Goal: Information Seeking & Learning: Learn about a topic

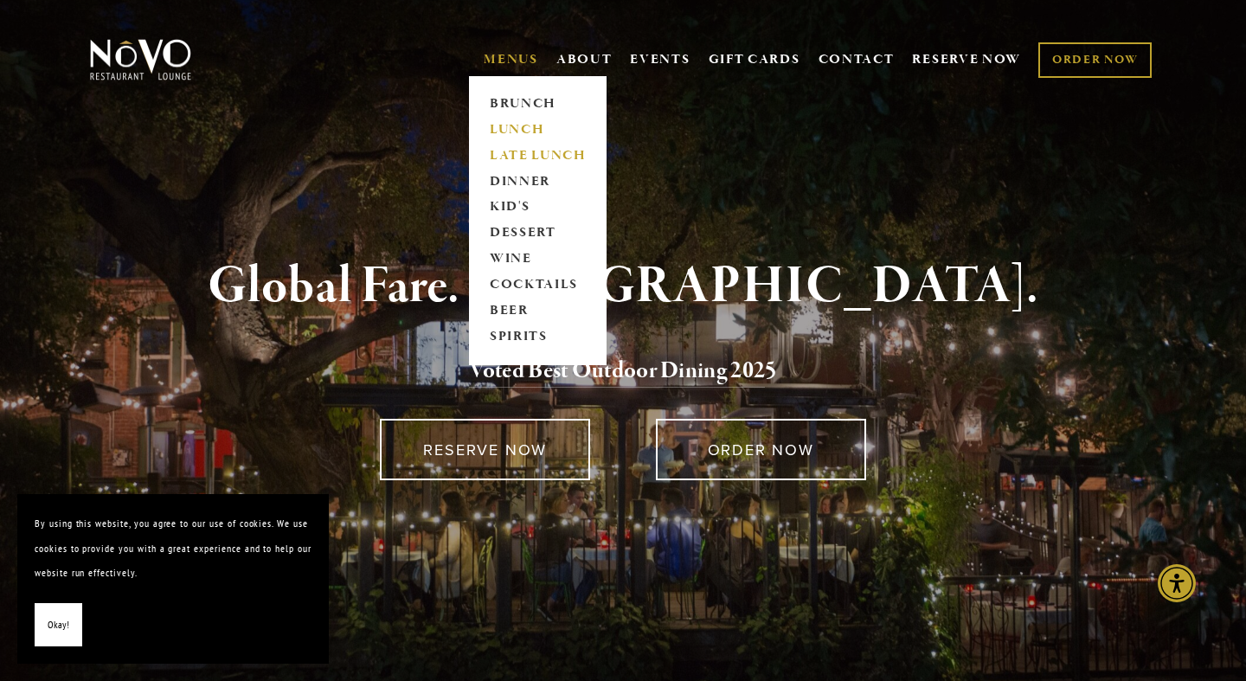
click at [518, 132] on link "LUNCH" at bounding box center [538, 130] width 108 height 26
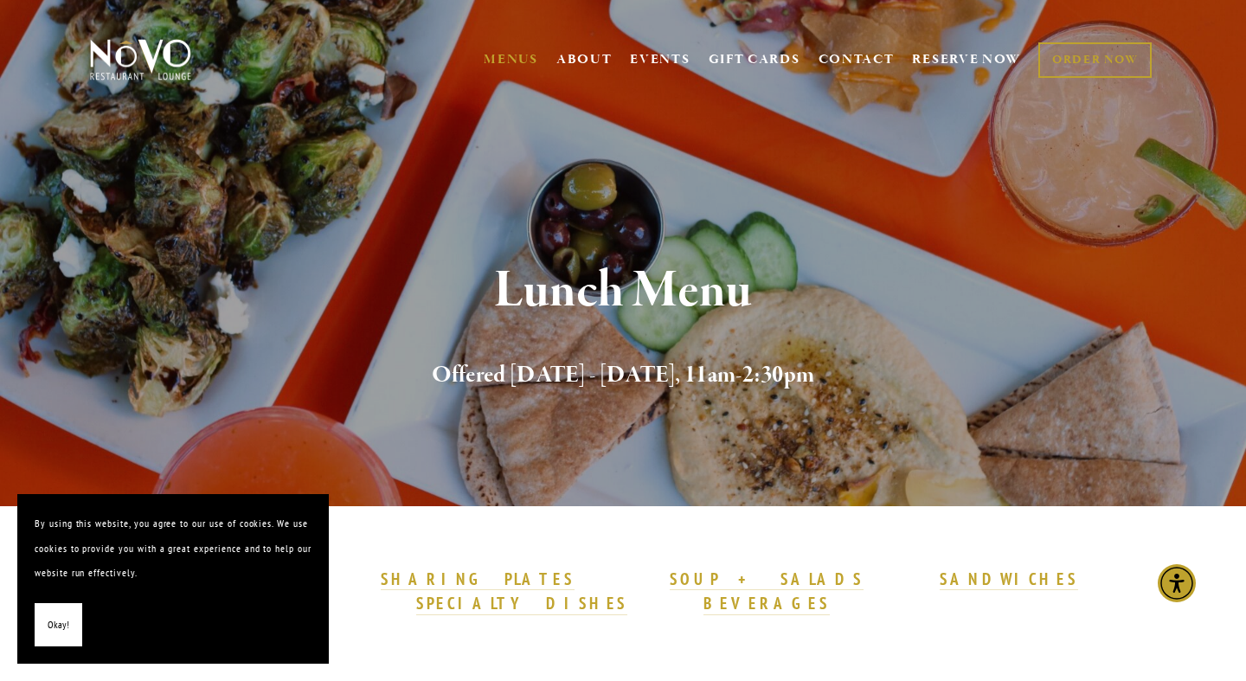
click at [59, 603] on button "Okay!" at bounding box center [59, 625] width 48 height 44
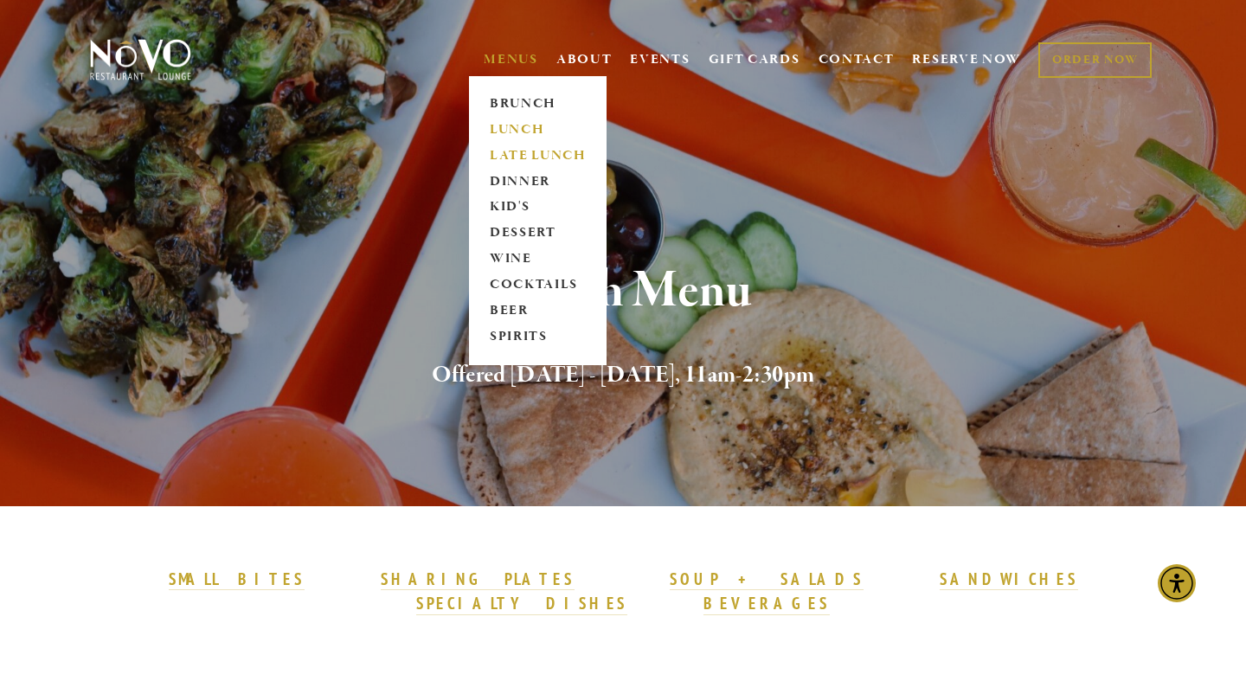
click at [536, 157] on link "LATE LUNCH" at bounding box center [538, 156] width 108 height 26
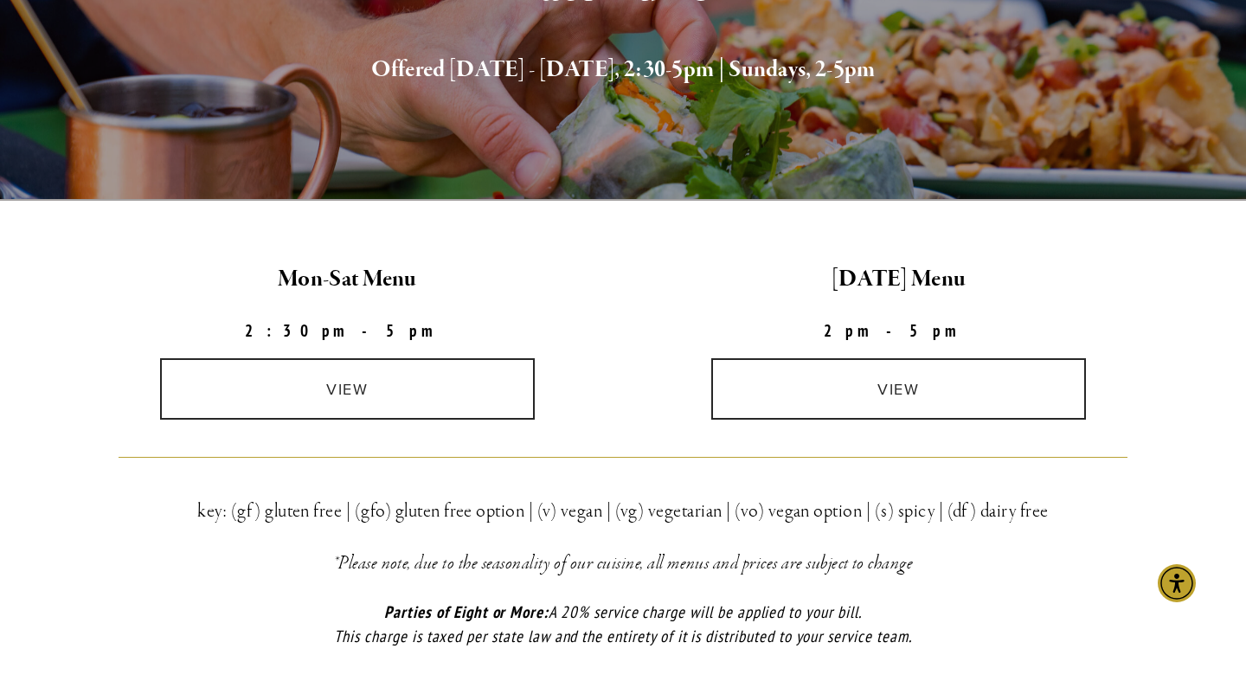
scroll to position [309, 0]
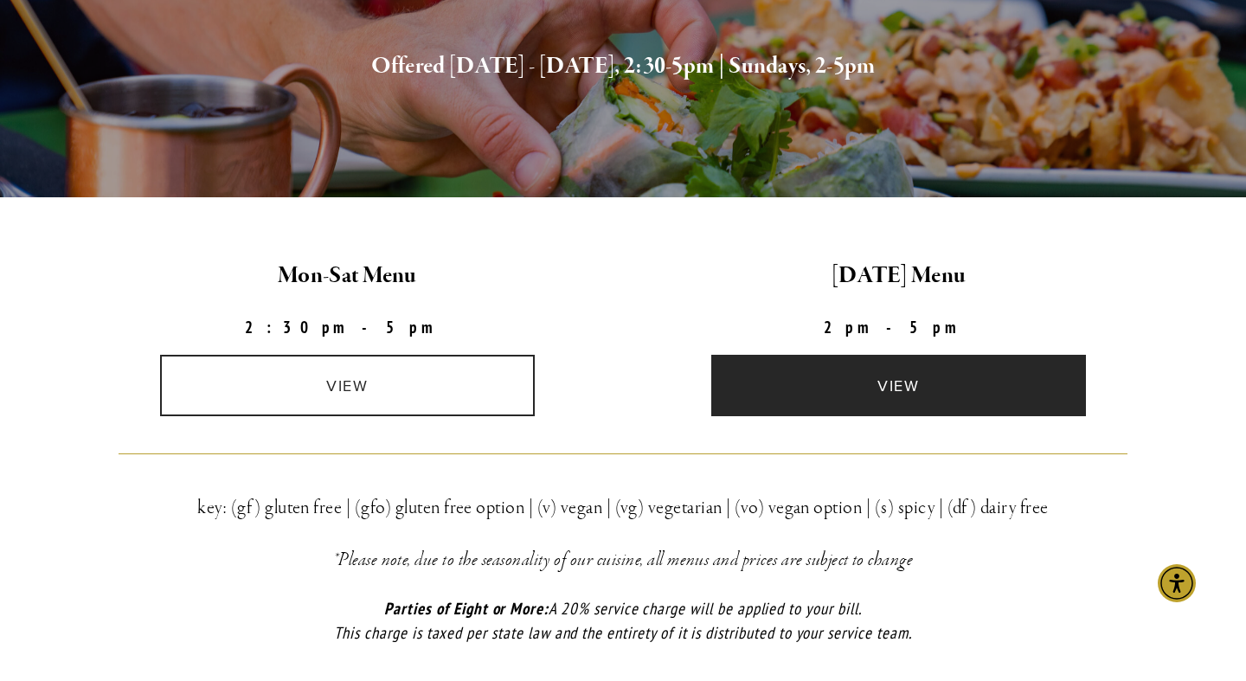
click at [916, 386] on link "view" at bounding box center [898, 385] width 375 height 61
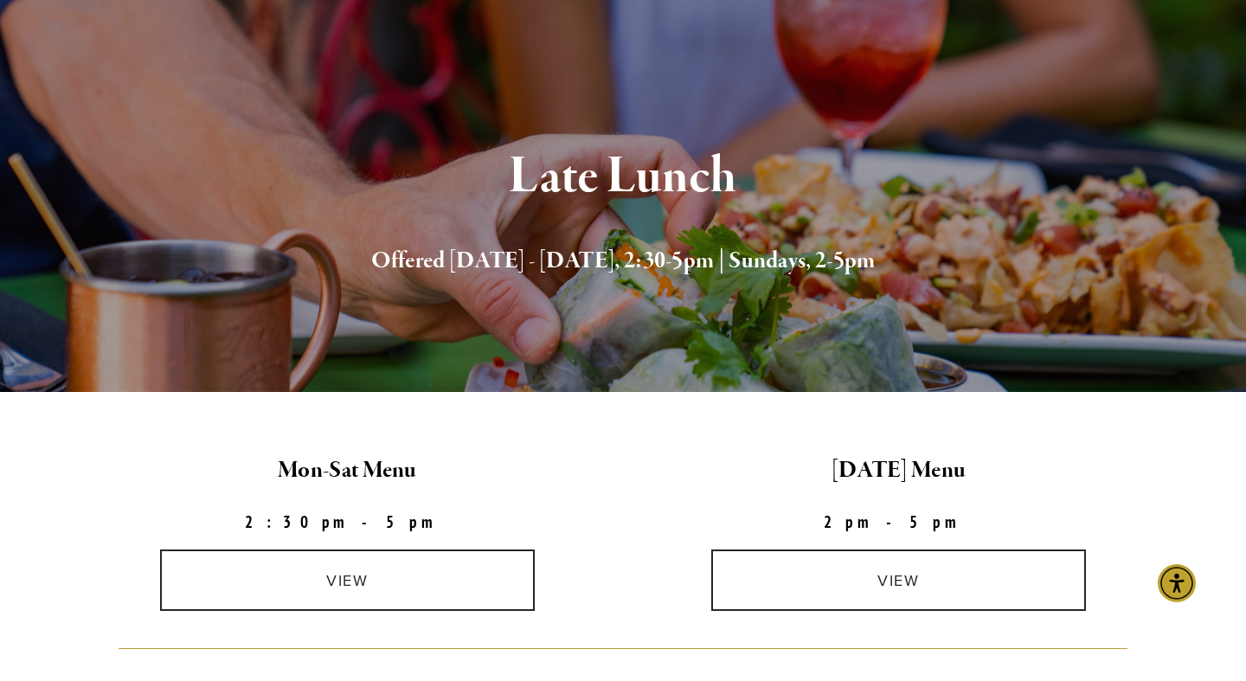
scroll to position [0, 0]
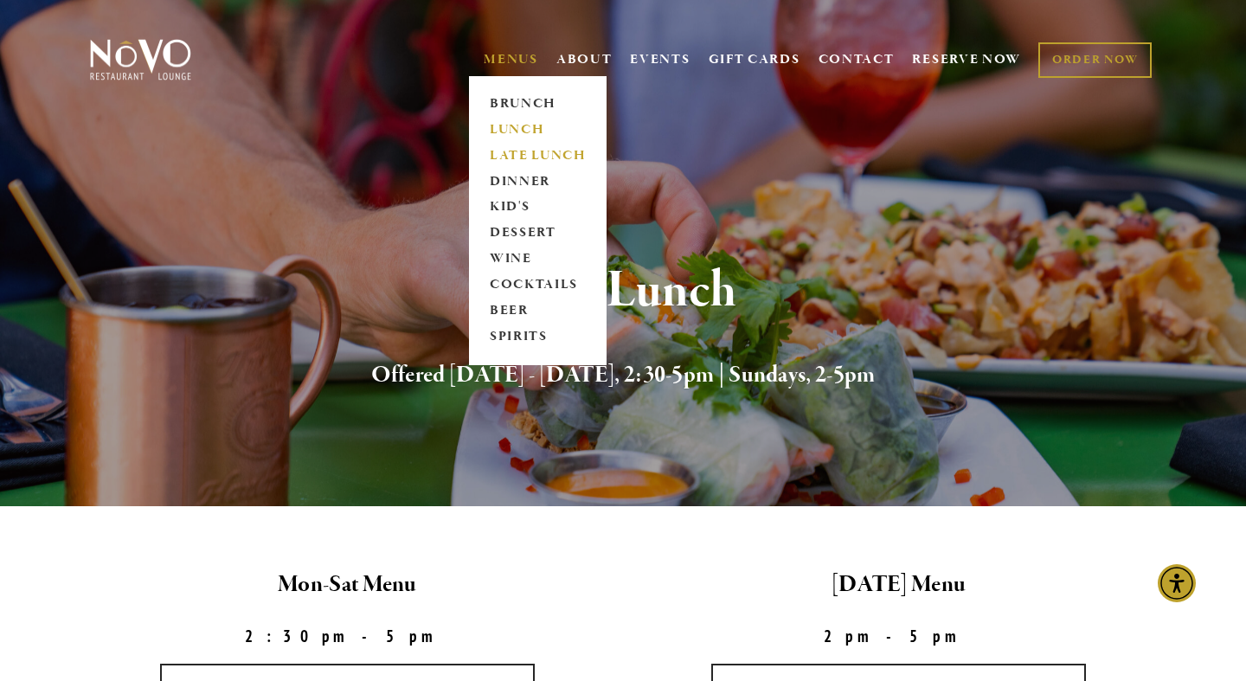
click at [515, 123] on link "LUNCH" at bounding box center [538, 130] width 108 height 26
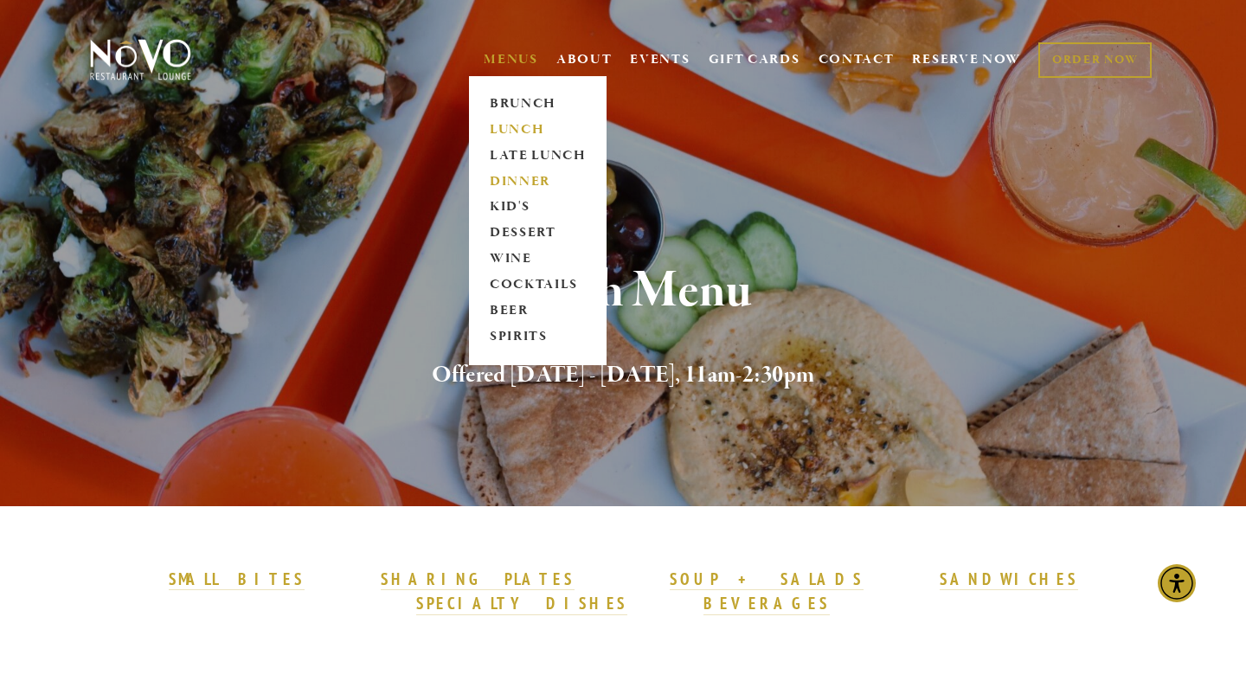
click at [515, 180] on link "DINNER" at bounding box center [538, 182] width 108 height 26
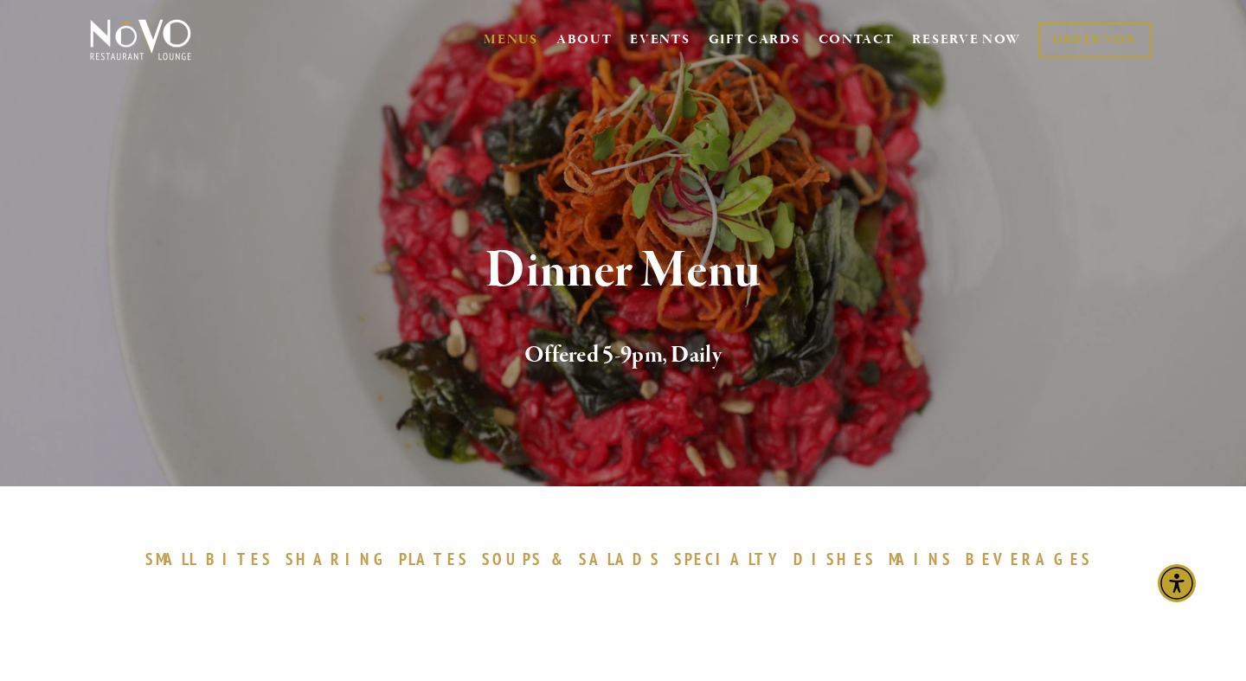
scroll to position [21, 0]
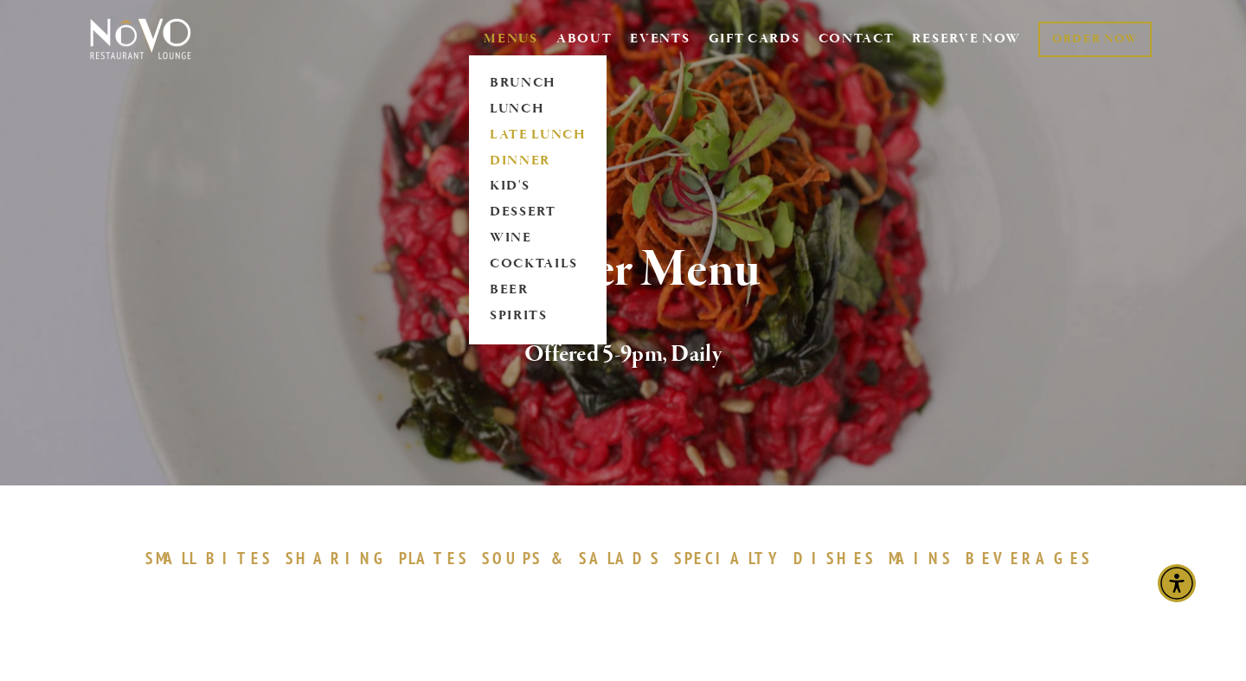
click at [514, 131] on link "LATE LUNCH" at bounding box center [538, 135] width 108 height 26
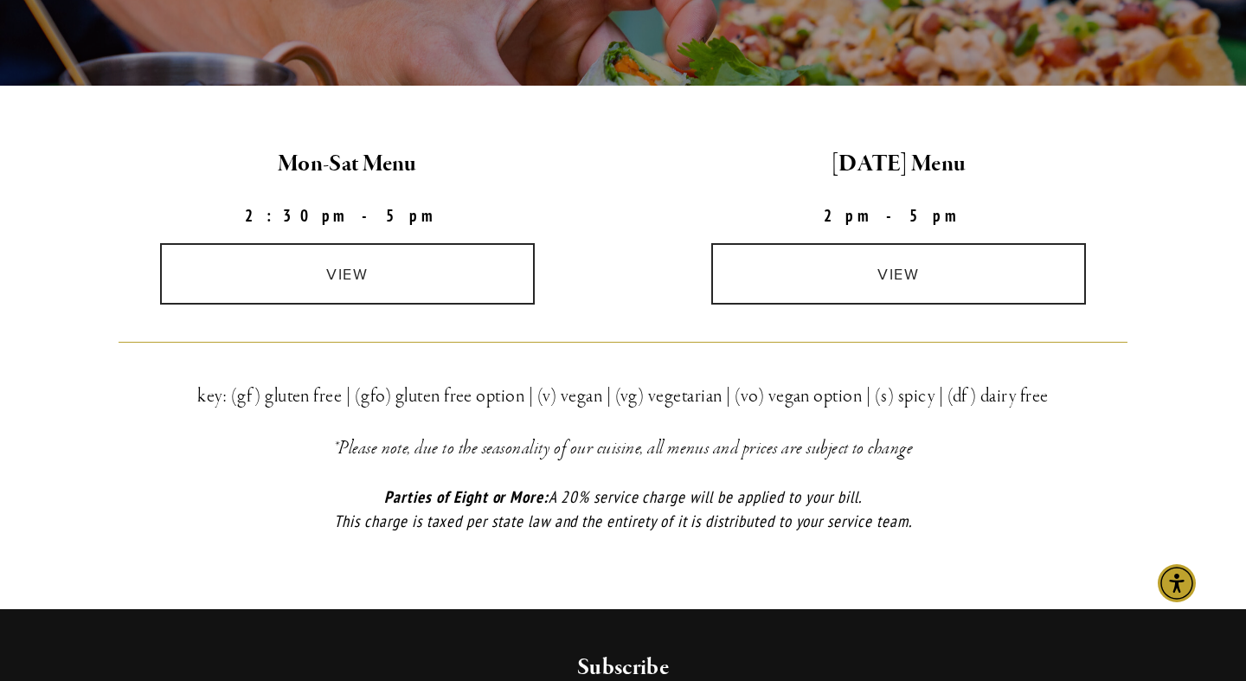
scroll to position [427, 0]
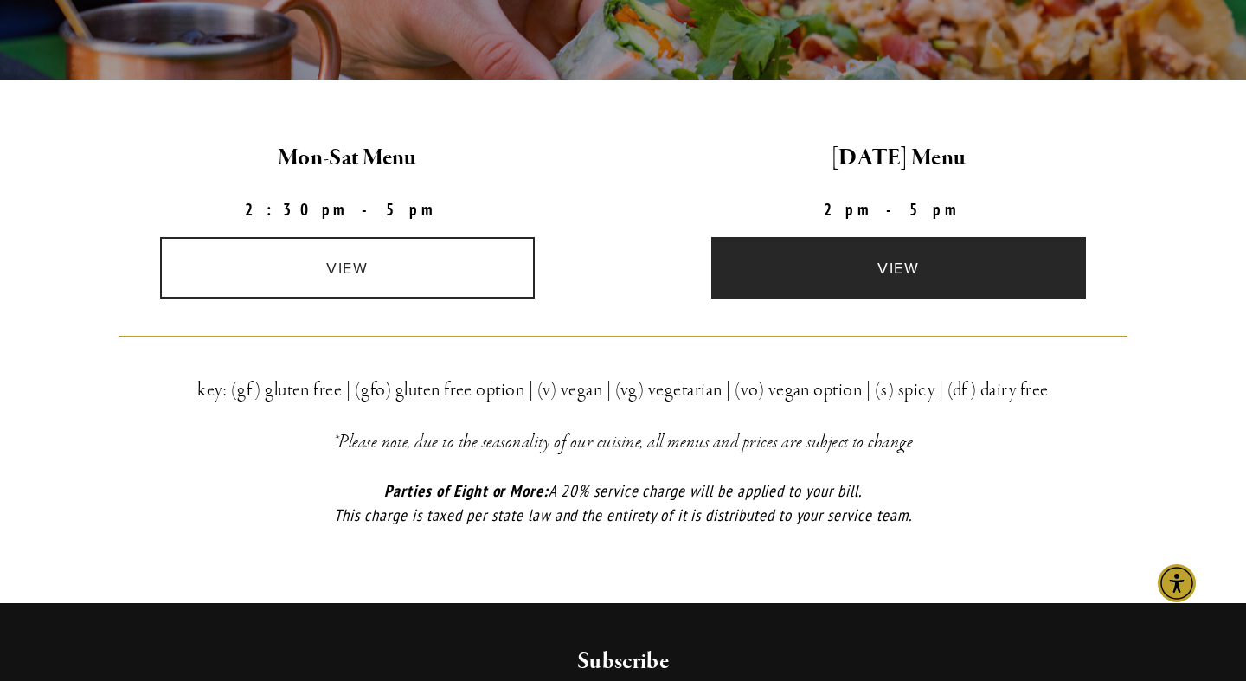
click at [861, 259] on link "view" at bounding box center [898, 267] width 375 height 61
click at [879, 274] on link "view" at bounding box center [898, 267] width 375 height 61
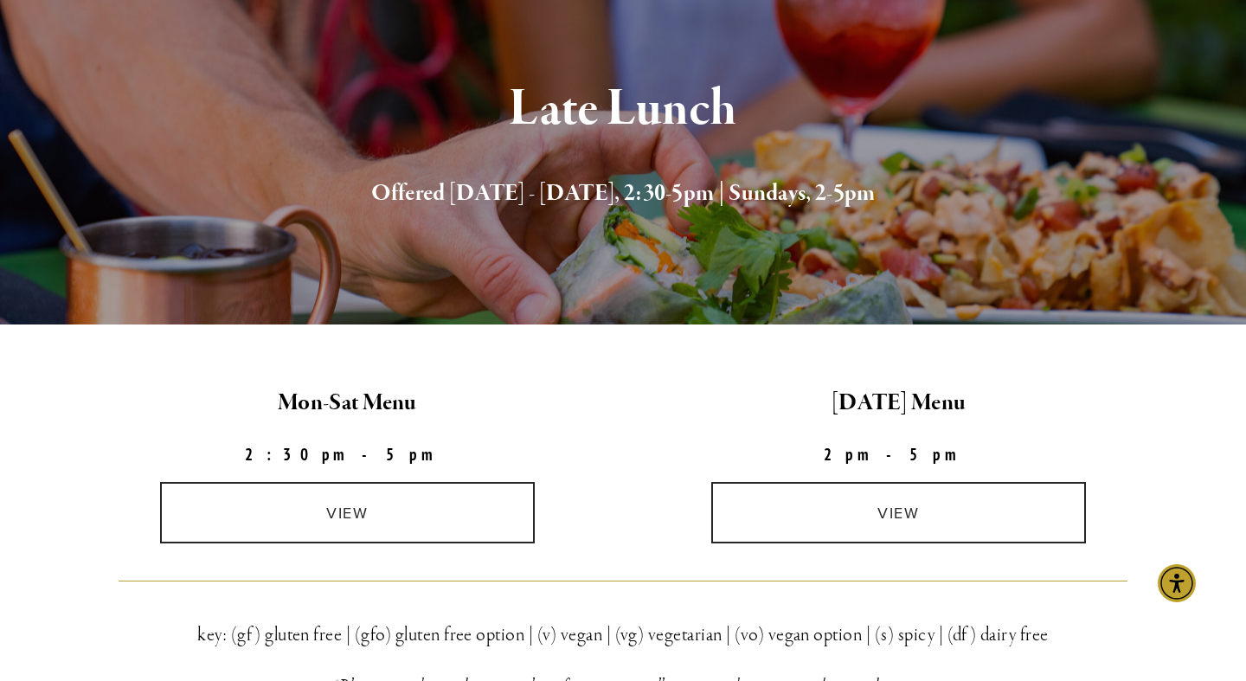
scroll to position [0, 0]
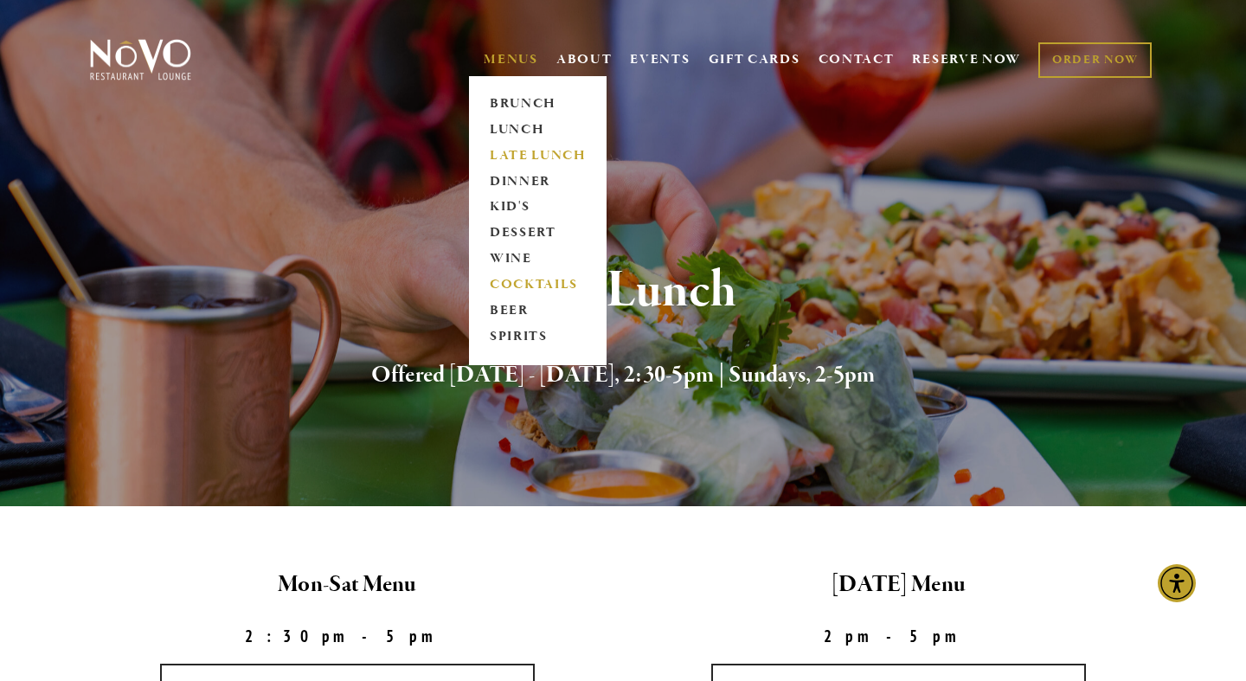
click at [513, 283] on link "COCKTAILS" at bounding box center [538, 286] width 108 height 26
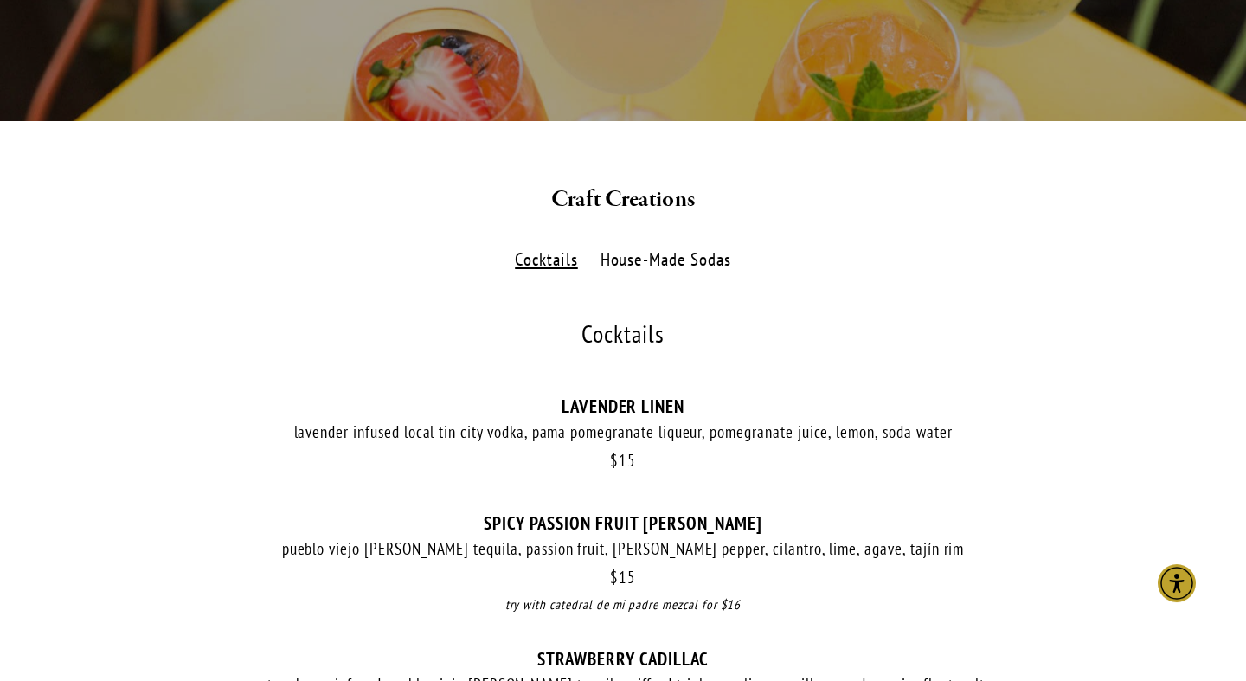
scroll to position [316, 0]
